Goal: Task Accomplishment & Management: Use online tool/utility

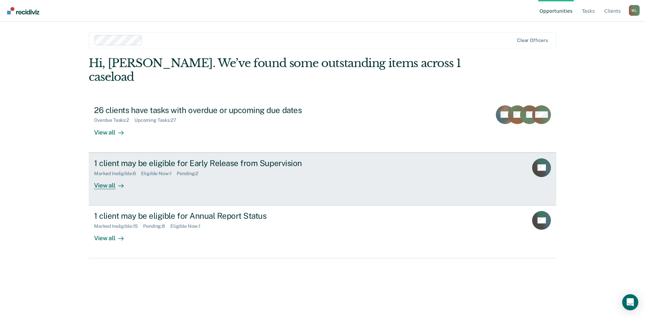
click at [105, 176] on div "View all" at bounding box center [113, 182] width 38 height 13
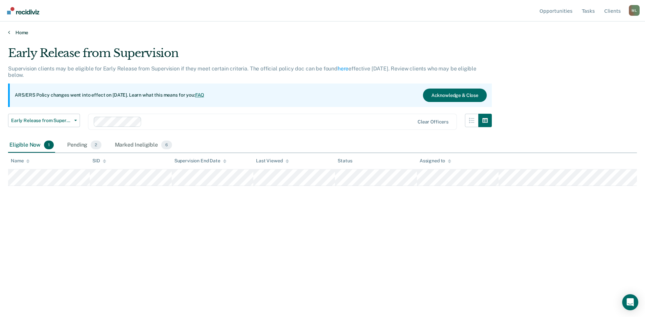
click at [22, 33] on link "Home" at bounding box center [322, 33] width 629 height 6
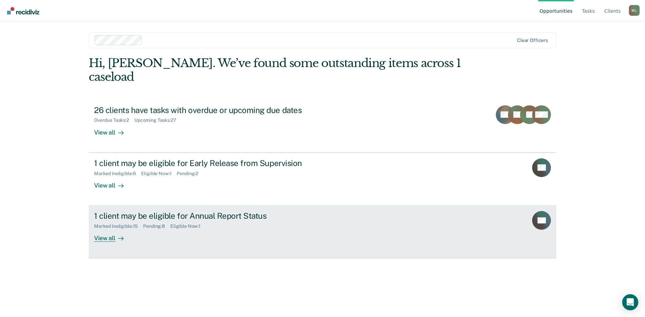
click at [98, 229] on div "View all" at bounding box center [113, 235] width 38 height 13
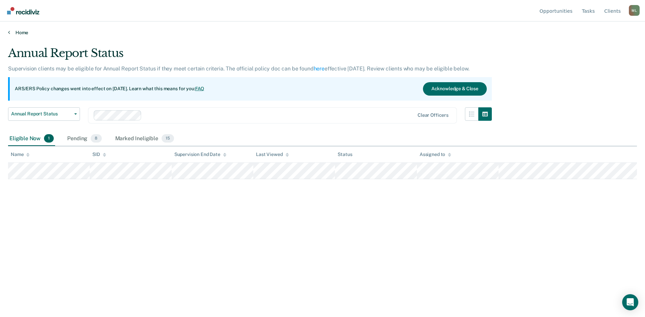
click at [18, 34] on link "Home" at bounding box center [322, 33] width 629 height 6
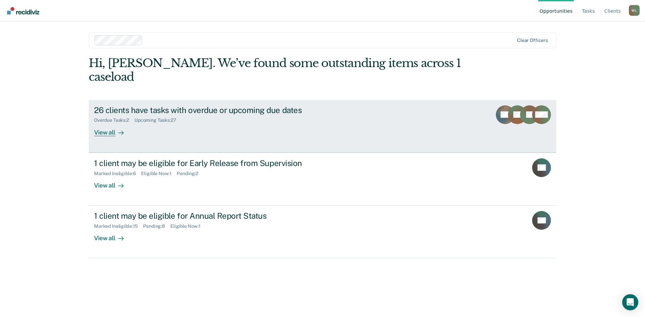
click at [108, 123] on div "View all" at bounding box center [113, 129] width 38 height 13
